Goal: Find specific page/section: Find specific page/section

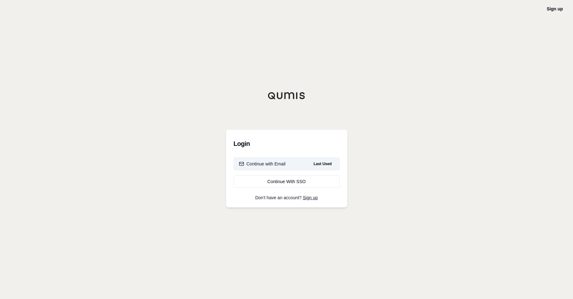
click at [291, 163] on button "Continue with Email Last Used" at bounding box center [287, 164] width 106 height 13
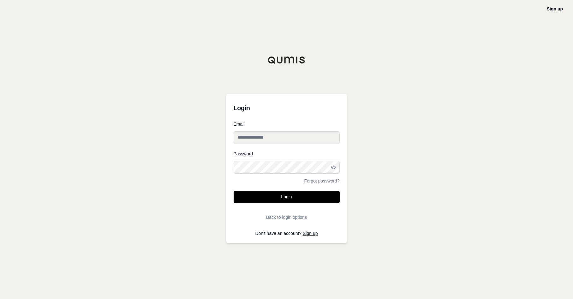
type input "**********"
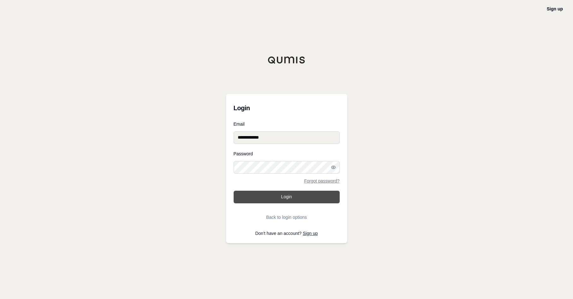
click at [287, 194] on button "Login" at bounding box center [287, 197] width 106 height 13
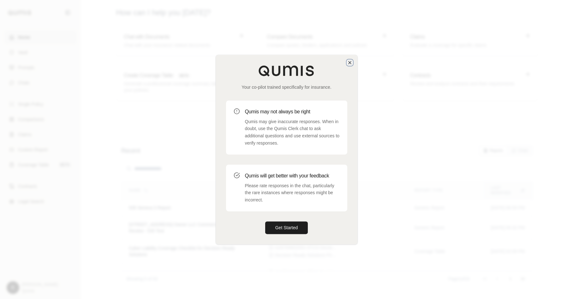
click at [349, 61] on icon "button" at bounding box center [349, 62] width 5 height 5
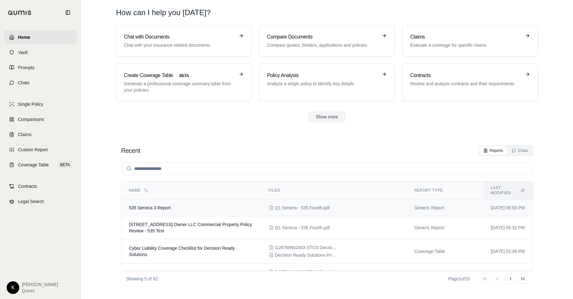
click at [160, 205] on span "535 Seneca 3 Report" at bounding box center [150, 207] width 42 height 5
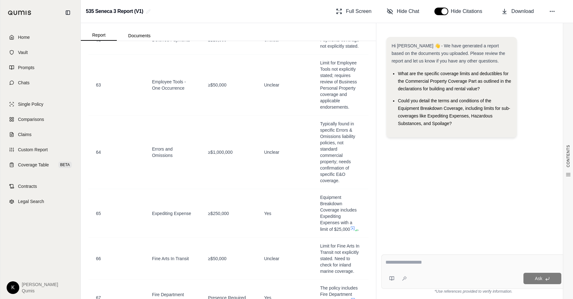
scroll to position [844, 0]
